Goal: Transaction & Acquisition: Purchase product/service

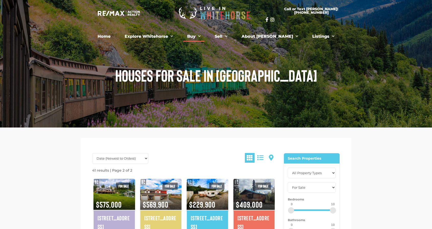
click at [205, 37] on link "Buy" at bounding box center [193, 36] width 21 height 10
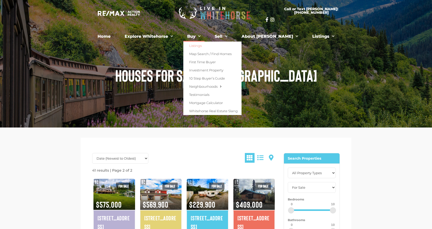
click at [204, 49] on link "Listings" at bounding box center [212, 46] width 58 height 8
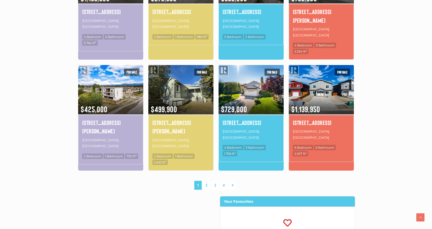
scroll to position [332, 0]
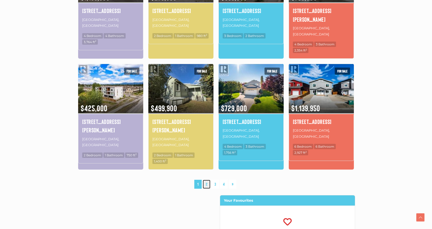
click at [205, 180] on link "2" at bounding box center [207, 184] width 8 height 9
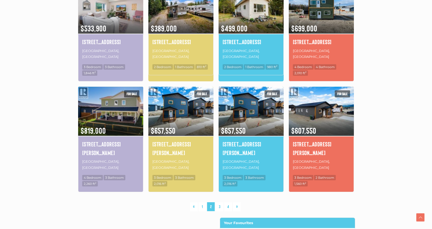
scroll to position [323, 0]
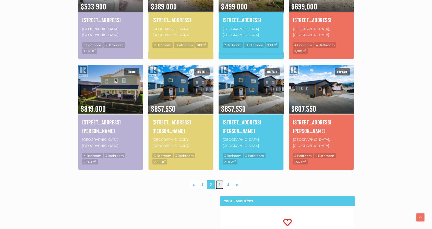
click at [218, 181] on link "3" at bounding box center [220, 185] width 8 height 9
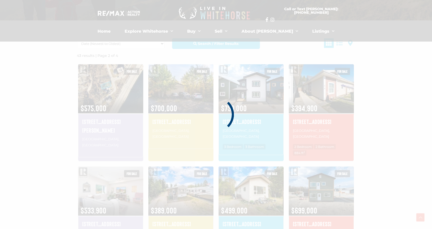
scroll to position [118, 0]
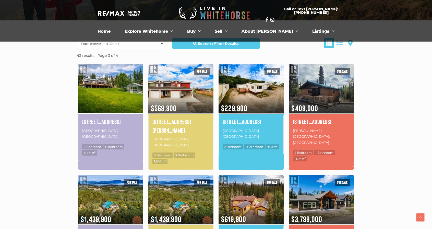
click at [116, 94] on img at bounding box center [110, 88] width 65 height 51
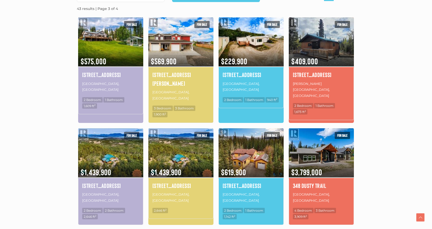
scroll to position [170, 0]
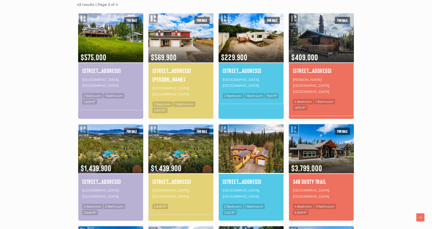
click at [242, 132] on img at bounding box center [251, 148] width 65 height 51
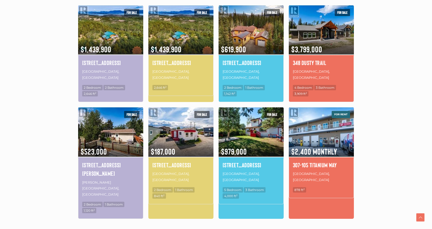
scroll to position [297, 0]
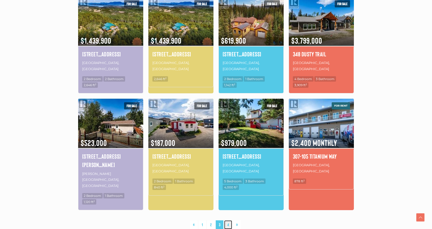
click at [229, 221] on link "4" at bounding box center [228, 225] width 8 height 9
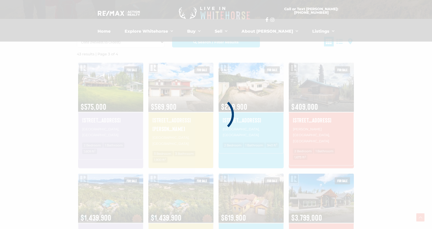
scroll to position [118, 0]
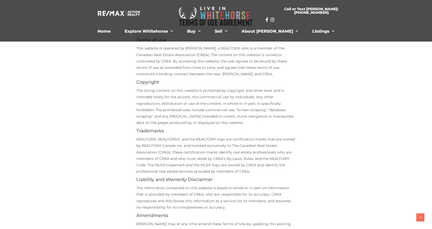
scroll to position [204, 0]
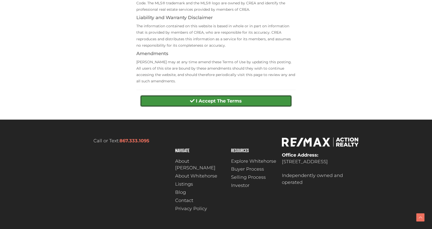
click at [252, 103] on button "I Accept The Terms" at bounding box center [215, 101] width 151 height 12
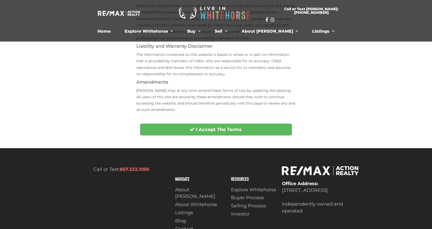
scroll to position [179, 0]
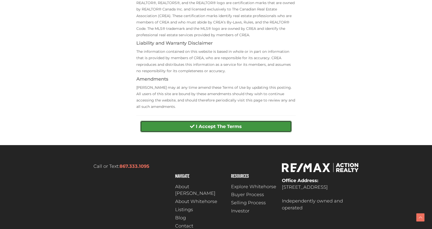
click at [233, 128] on strong "I Accept The Terms" at bounding box center [219, 127] width 46 height 6
